Goal: Task Accomplishment & Management: Use online tool/utility

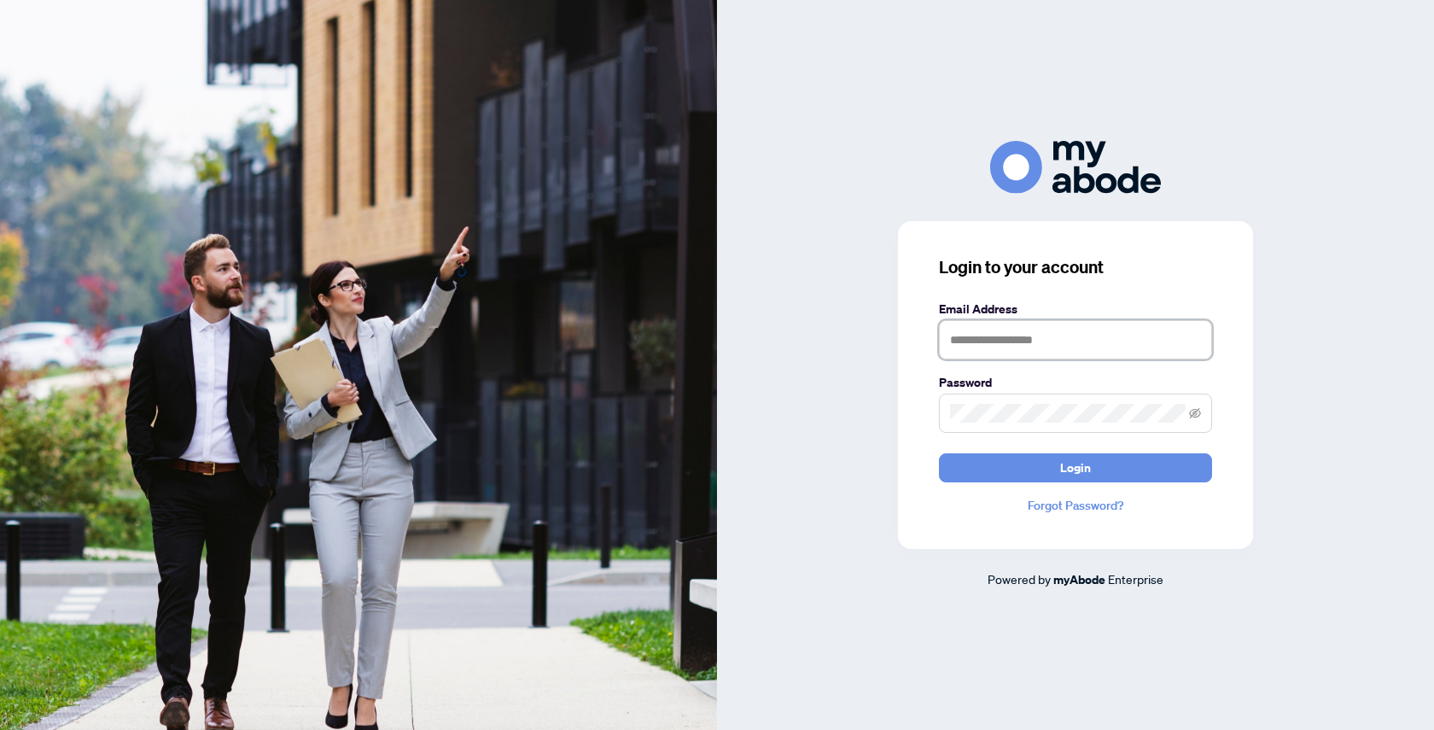
click at [1007, 348] on input "text" at bounding box center [1075, 339] width 273 height 39
type input "**********"
click at [939, 453] on button "Login" at bounding box center [1075, 467] width 273 height 29
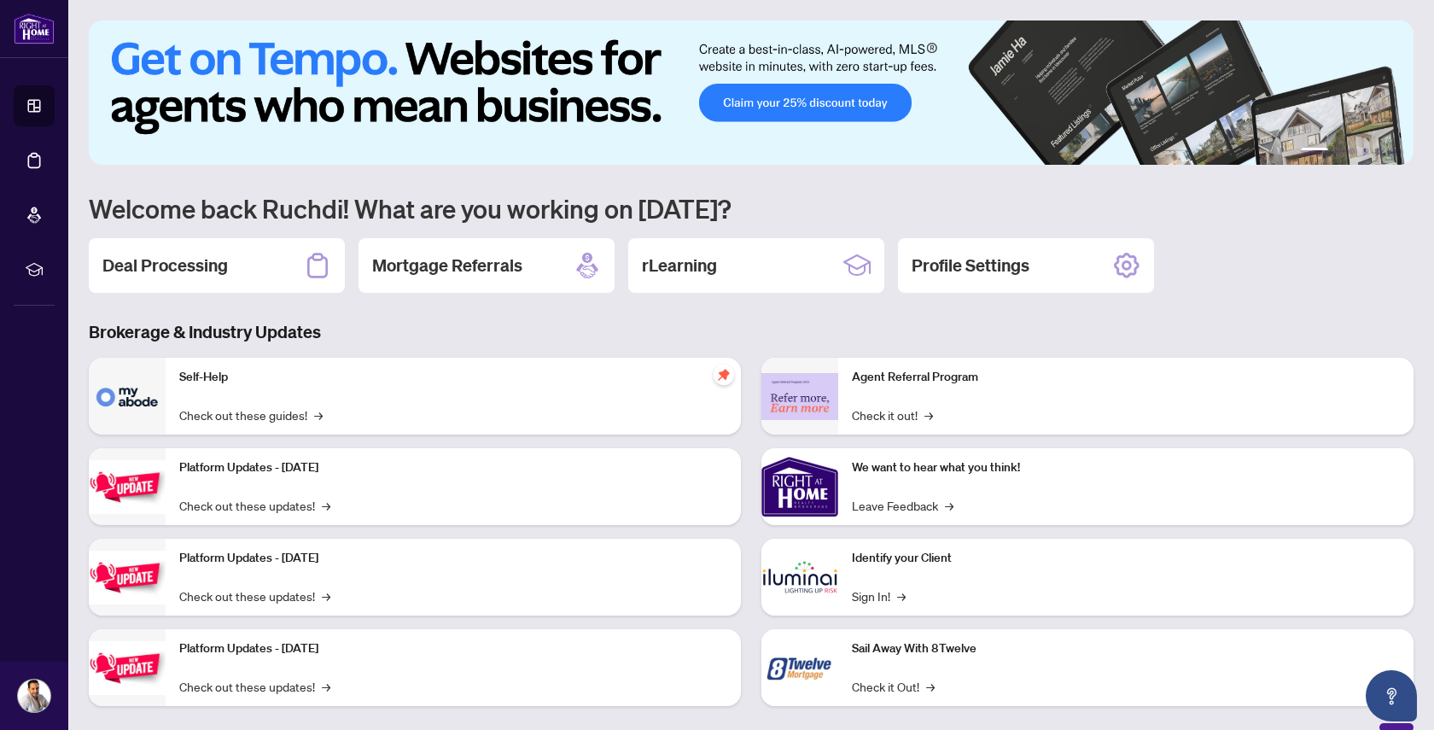
scroll to position [22, 0]
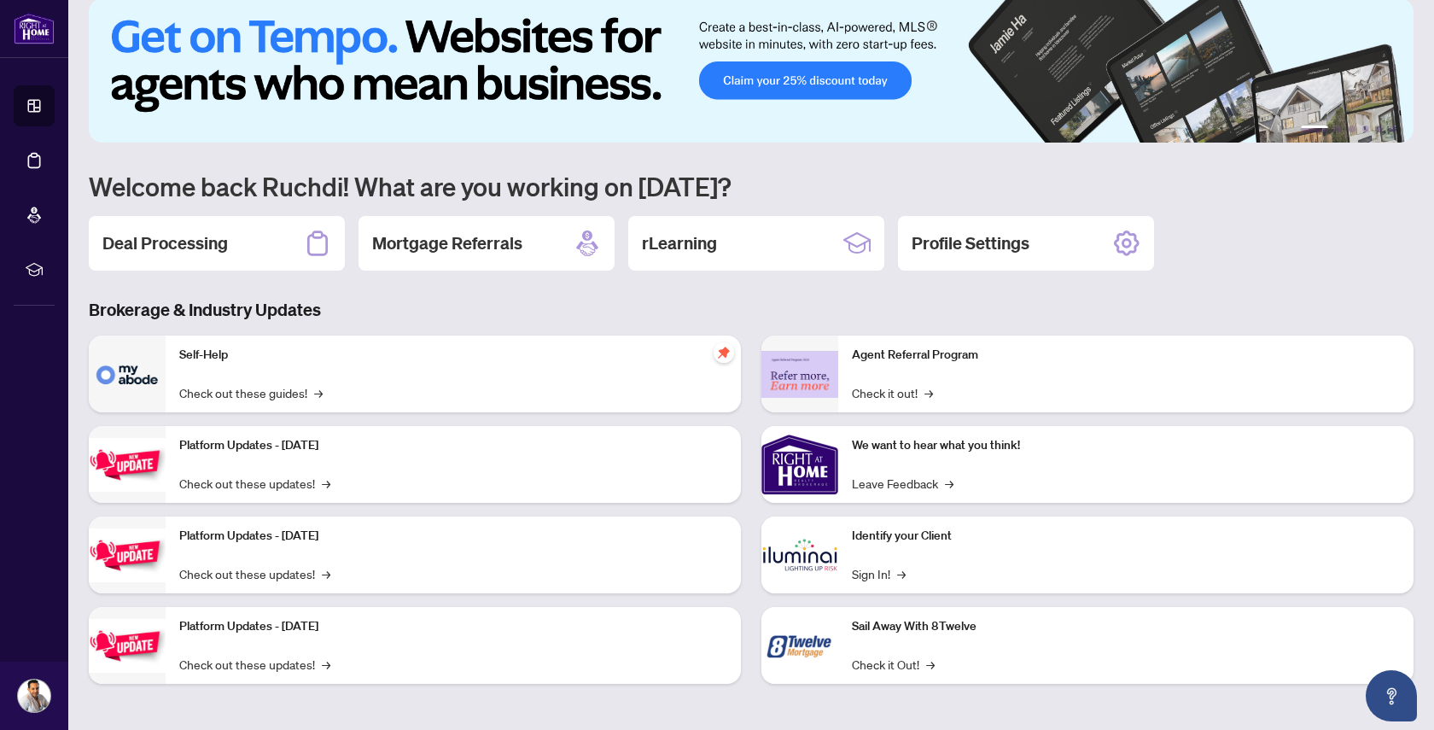
click at [474, 305] on h3 "Brokerage & Industry Updates" at bounding box center [751, 310] width 1324 height 24
click at [474, 249] on h2 "Mortgage Referrals" at bounding box center [447, 243] width 150 height 24
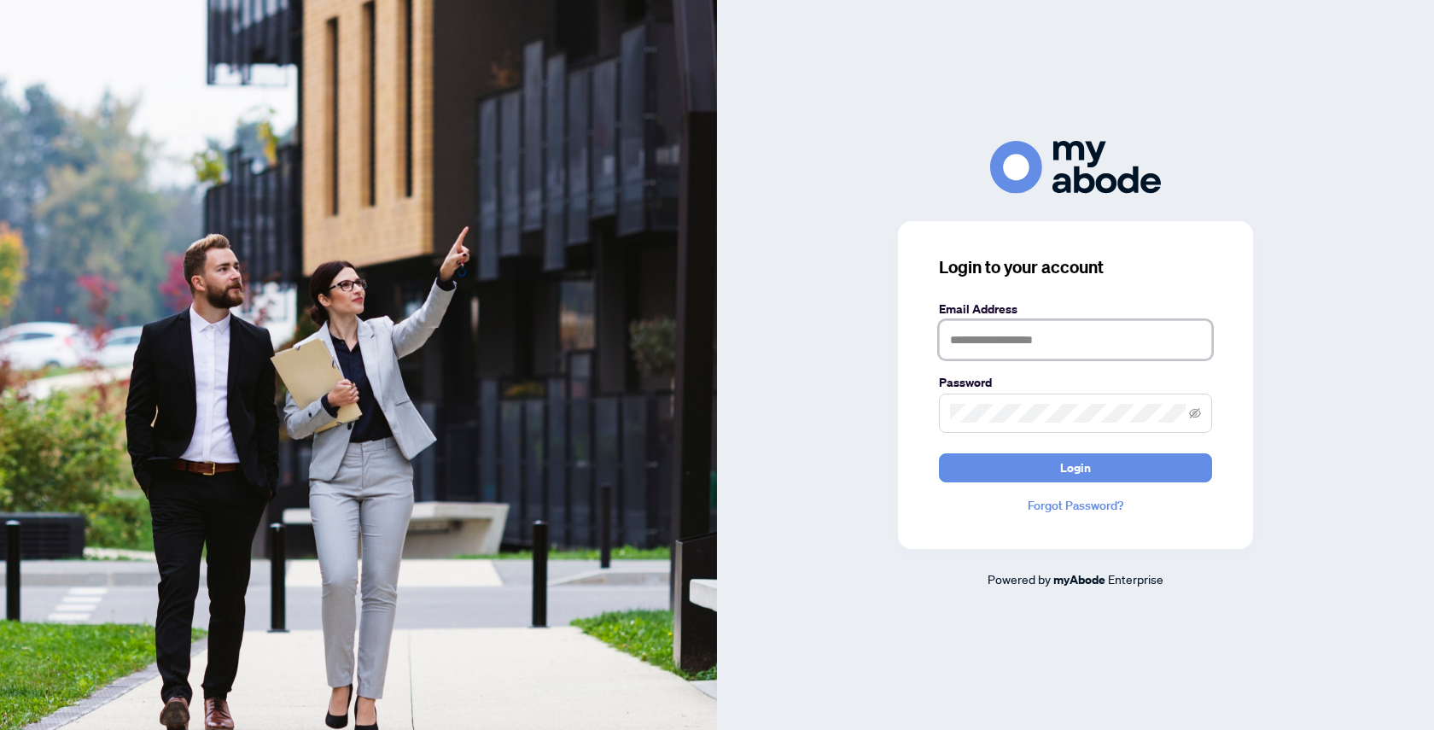
click at [1020, 334] on input "text" at bounding box center [1075, 339] width 273 height 39
type input "**********"
click at [1068, 394] on span at bounding box center [1075, 412] width 273 height 39
click at [939, 453] on button "Login" at bounding box center [1075, 467] width 273 height 29
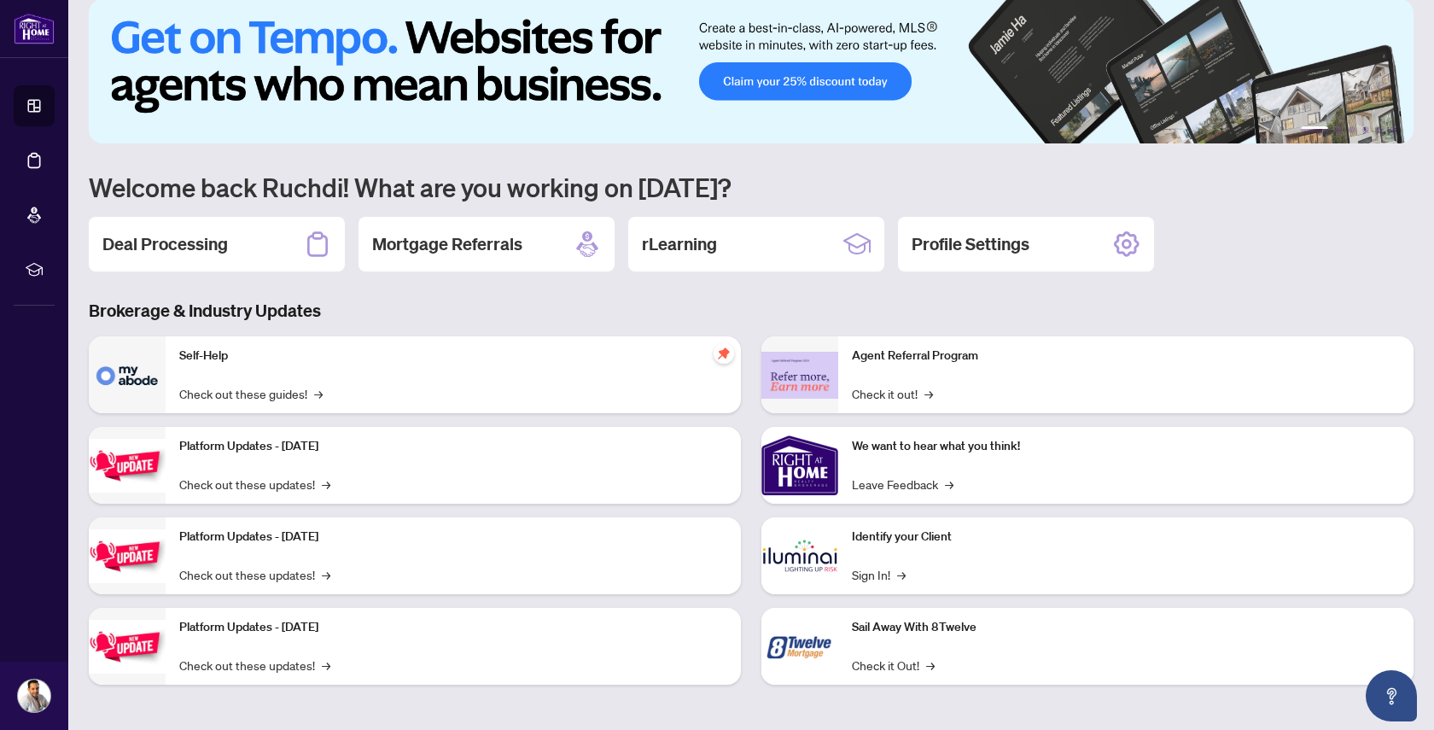
scroll to position [22, 0]
click at [695, 374] on div "Self-Help Check out these guides! →" at bounding box center [453, 373] width 575 height 77
